Goal: Task Accomplishment & Management: Complete application form

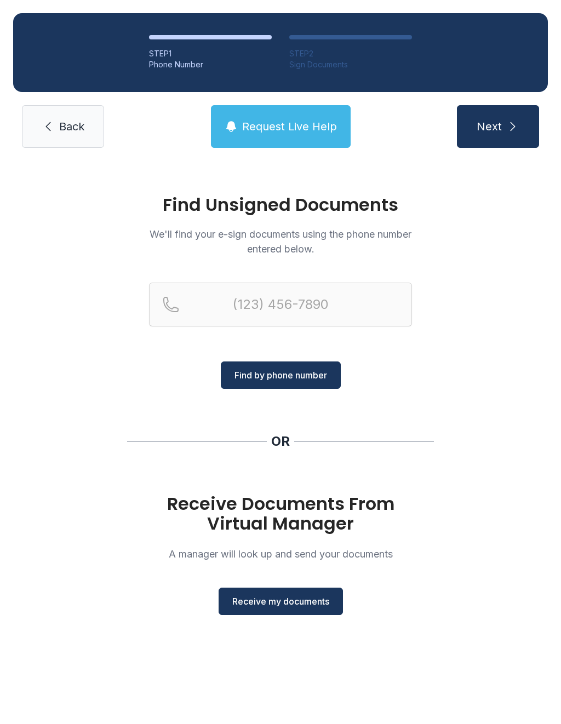
click at [293, 599] on span "Receive my documents" at bounding box center [280, 601] width 97 height 13
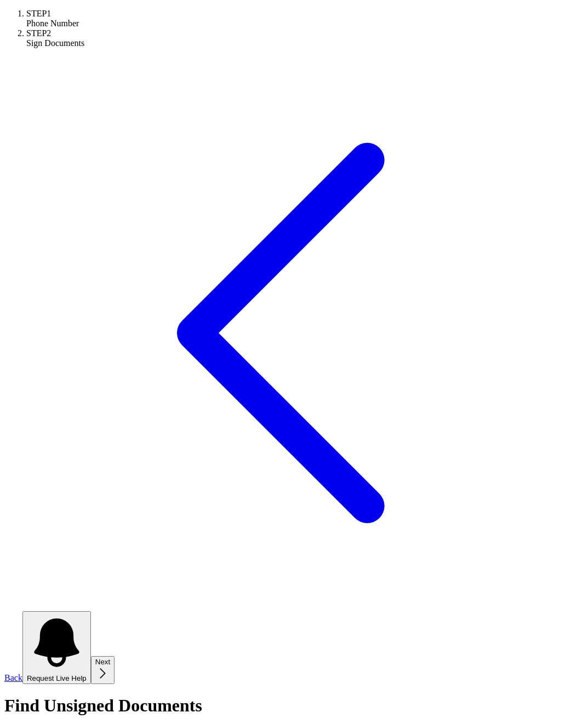
type input "[PHONE_NUMBER]"
click at [114, 656] on button "Next" at bounding box center [103, 670] width 24 height 28
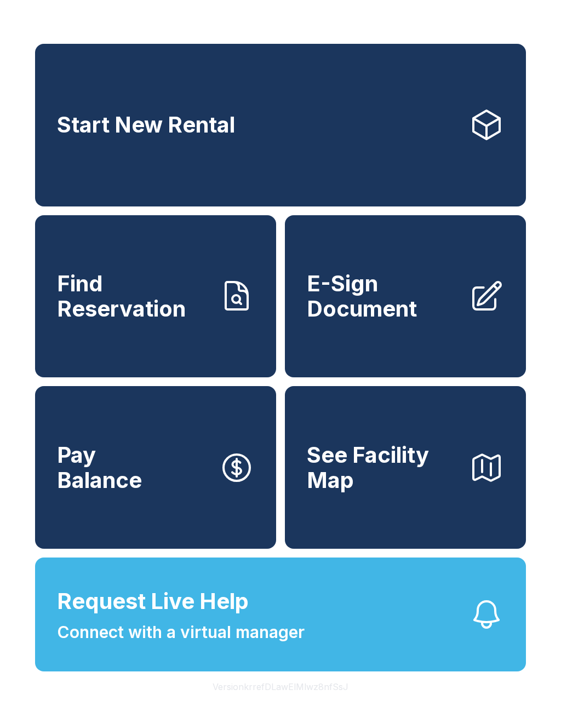
click at [378, 321] on span "E-Sign Document" at bounding box center [383, 296] width 153 height 50
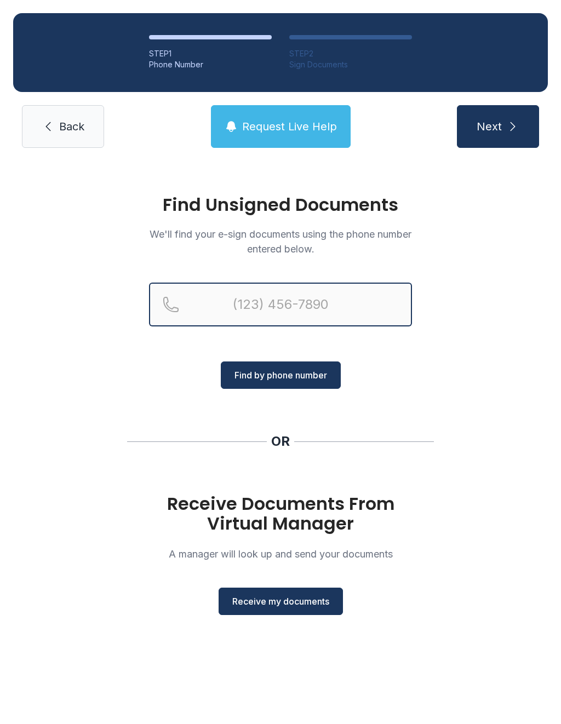
click at [259, 302] on input "Reservation phone number" at bounding box center [280, 305] width 263 height 44
type input "[PHONE_NUMBER]"
click at [497, 126] on button "Next" at bounding box center [498, 126] width 82 height 43
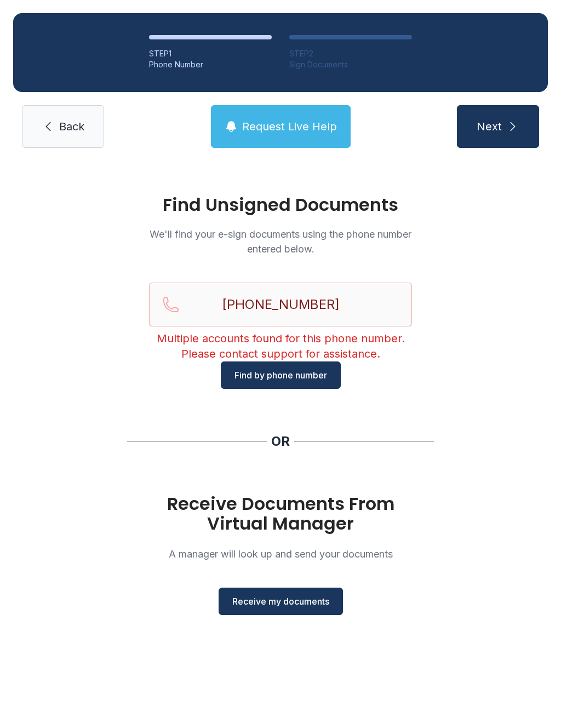
click at [481, 408] on div "Find Unsigned Documents We'll find your e-sign documents using the phone number…" at bounding box center [280, 410] width 561 height 498
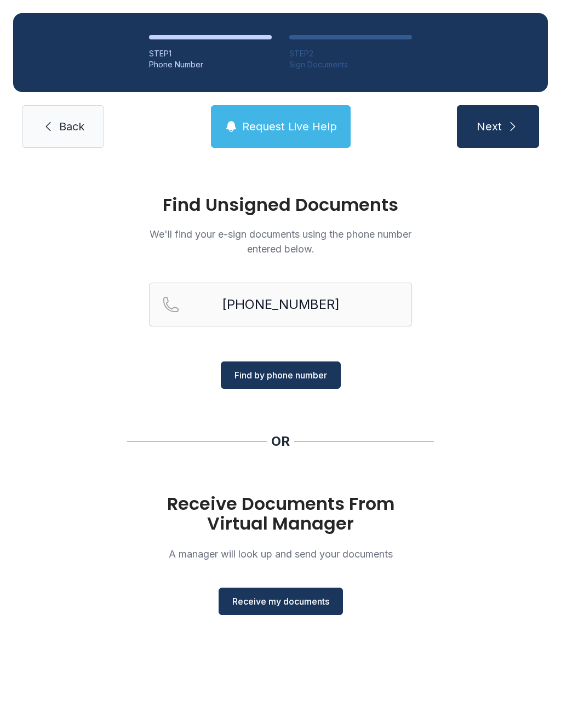
click at [305, 608] on button "Receive my documents" at bounding box center [280, 601] width 124 height 27
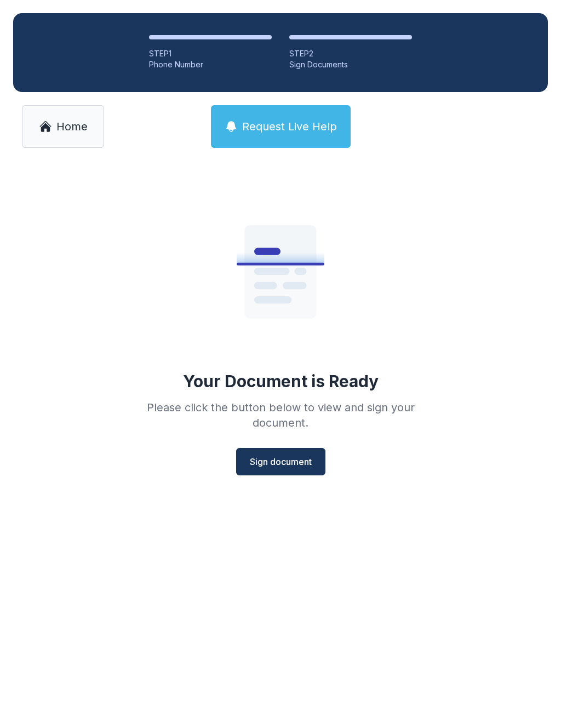
click at [298, 474] on button "Sign document" at bounding box center [280, 461] width 89 height 27
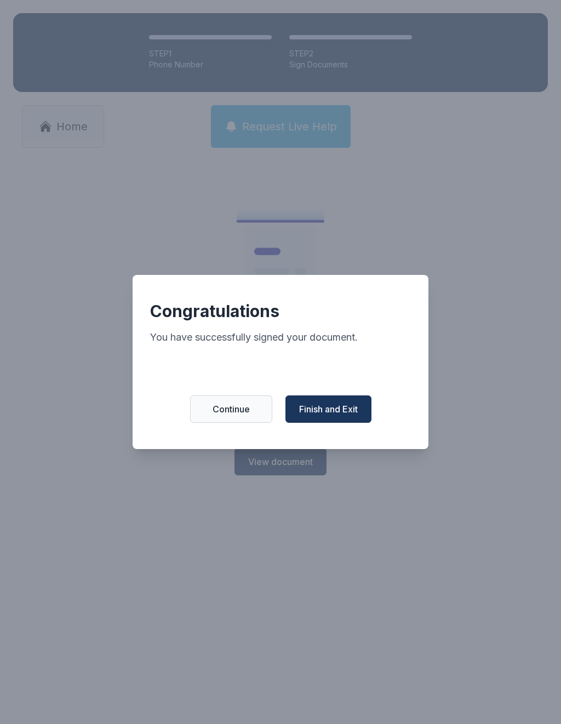
click at [334, 416] on span "Finish and Exit" at bounding box center [328, 408] width 59 height 13
